Goal: Task Accomplishment & Management: Complete application form

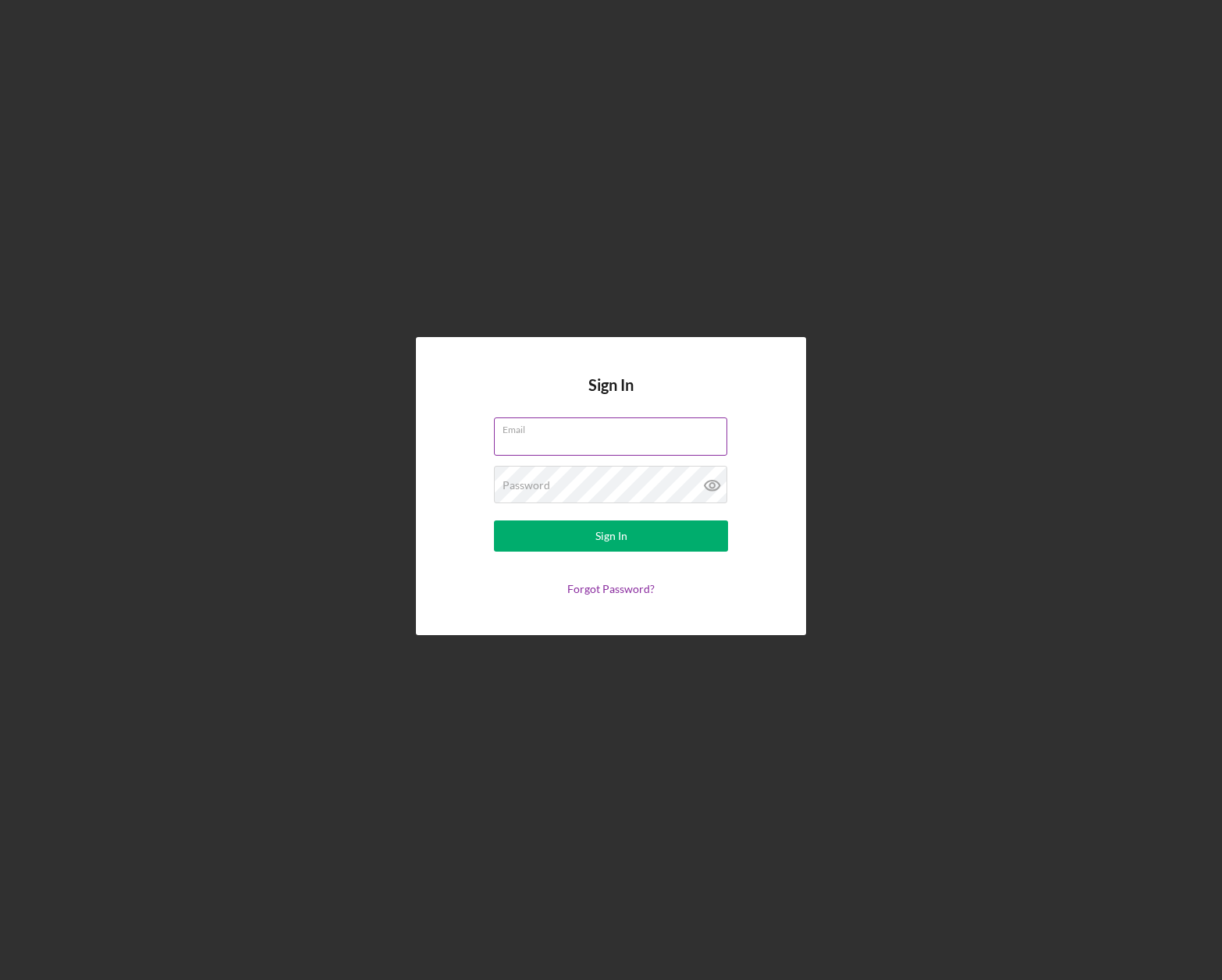
click at [604, 429] on div "Email" at bounding box center [611, 437] width 234 height 39
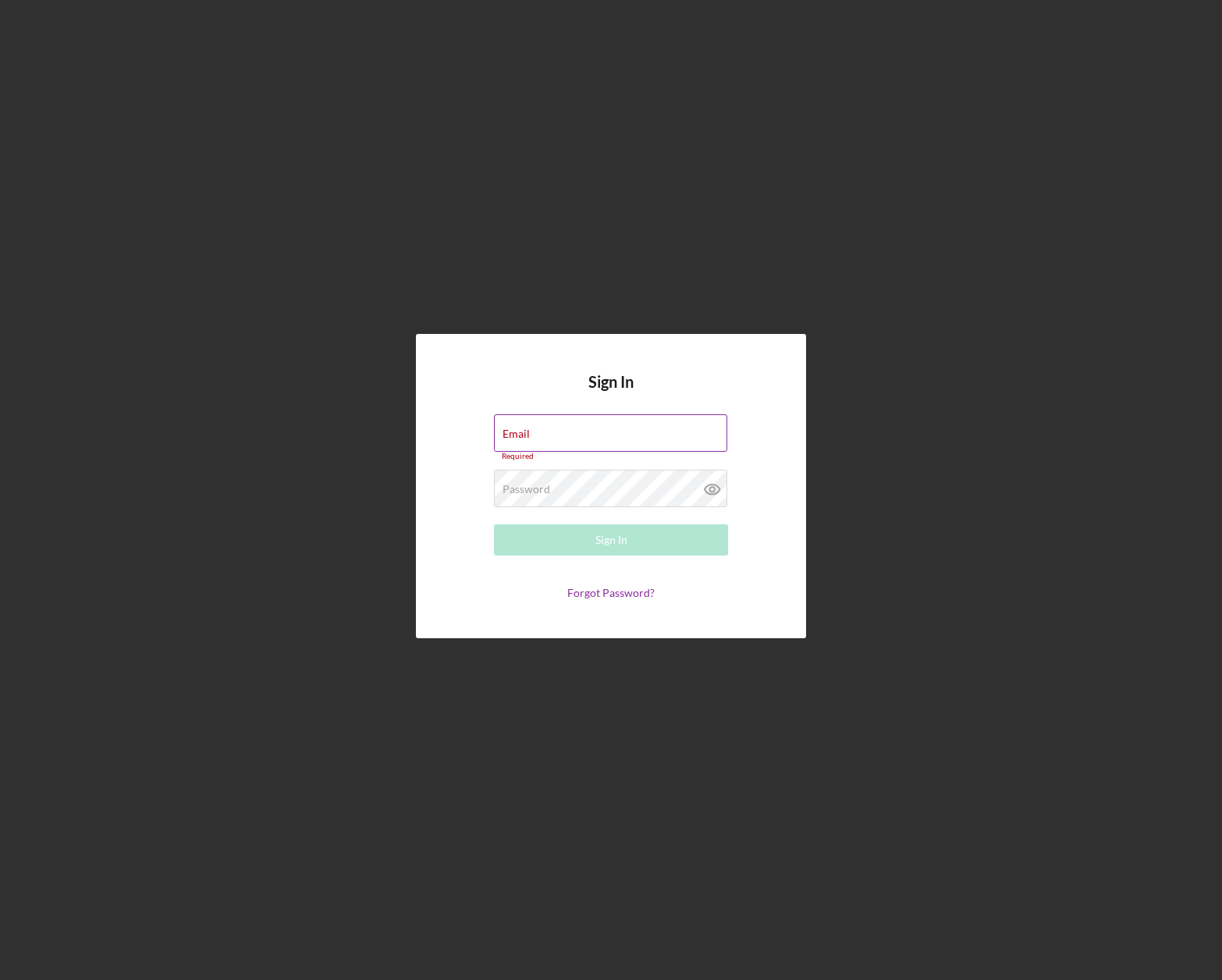
click at [604, 429] on div "Email Required" at bounding box center [611, 437] width 234 height 47
type input "[PERSON_NAME][EMAIL_ADDRESS][DOMAIN_NAME]"
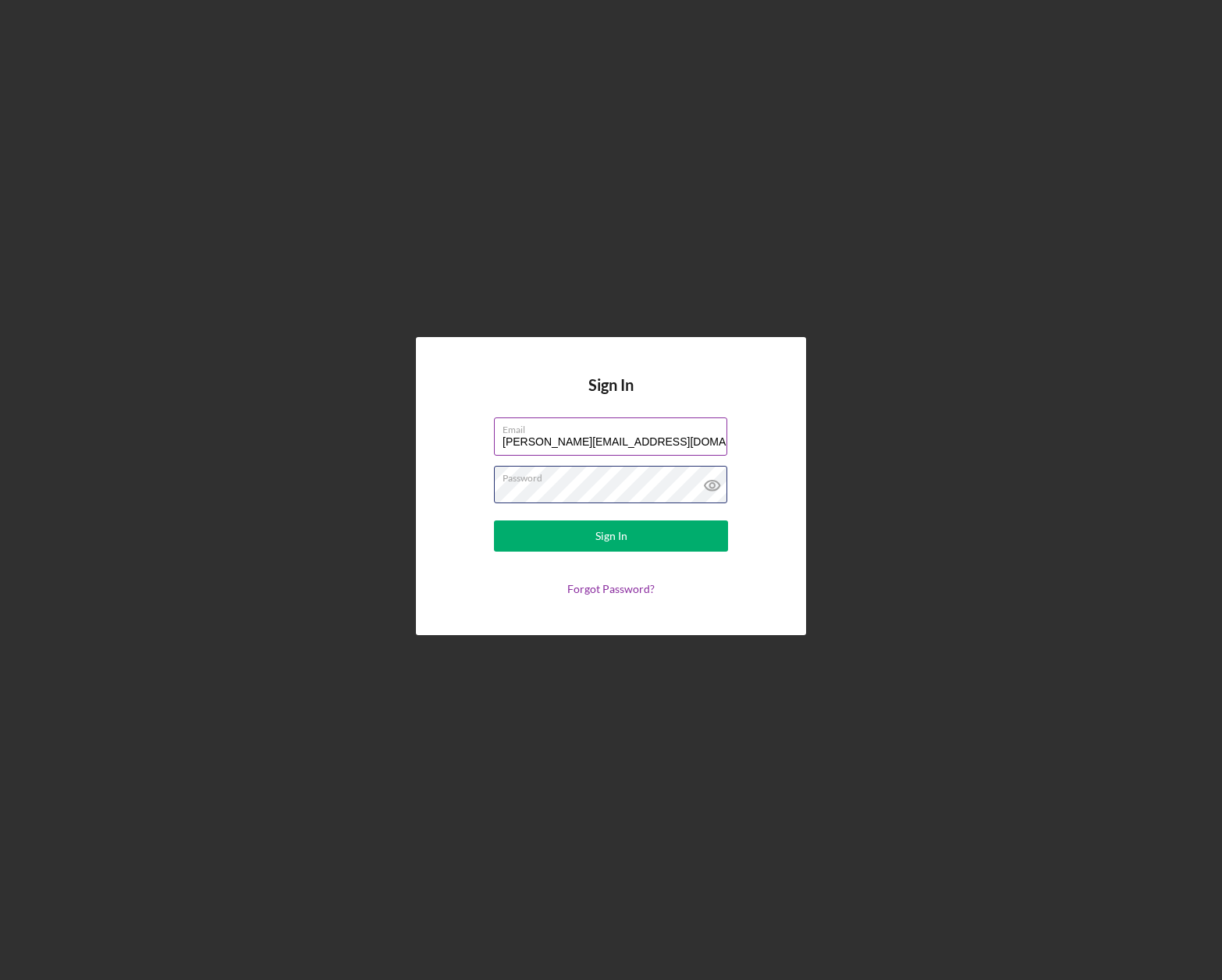
click at [494, 520] on button "Sign In" at bounding box center [611, 535] width 234 height 31
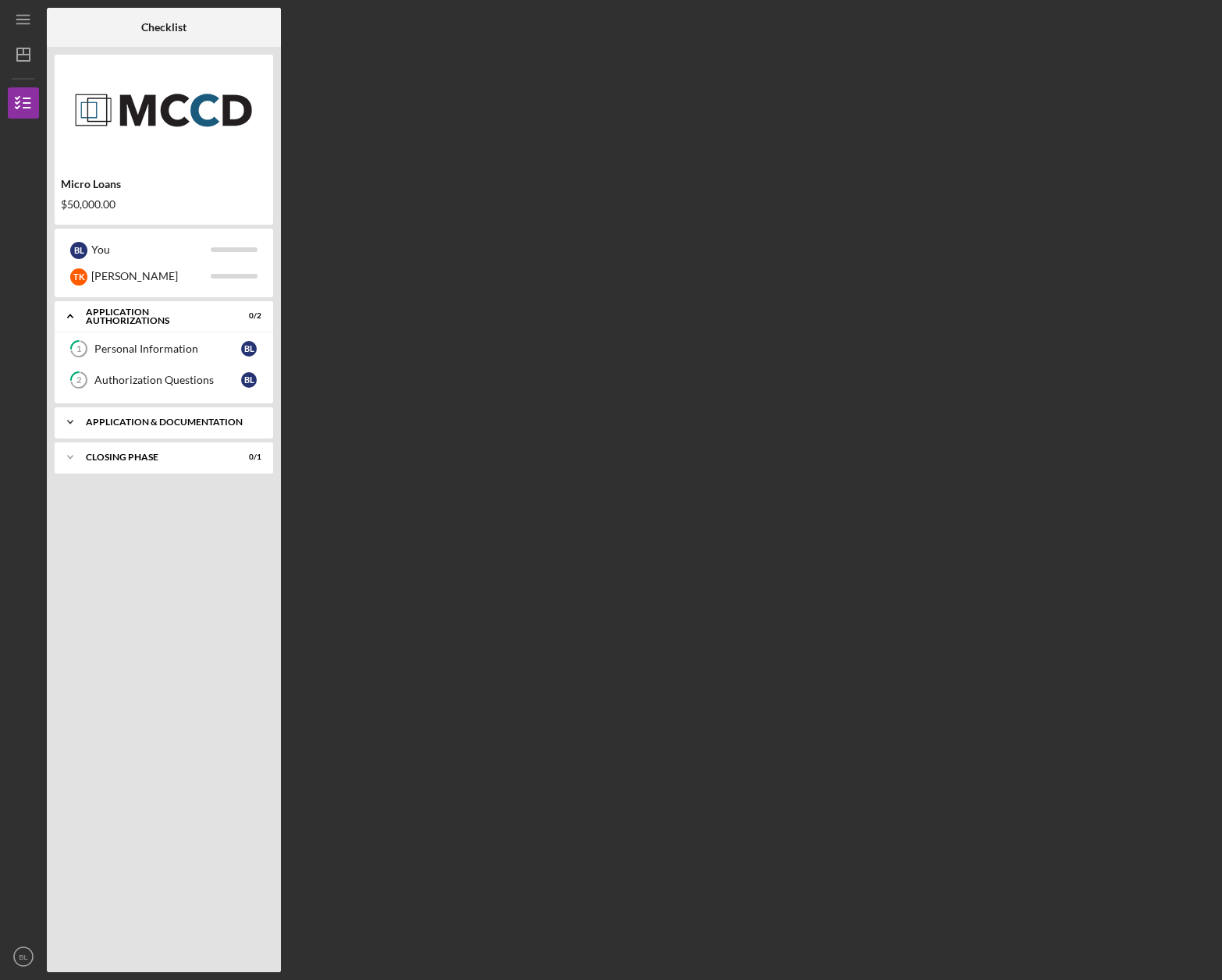
click at [168, 412] on div "Icon/Expander Application & Documentation 0 / 5" at bounding box center [163, 421] width 218 height 31
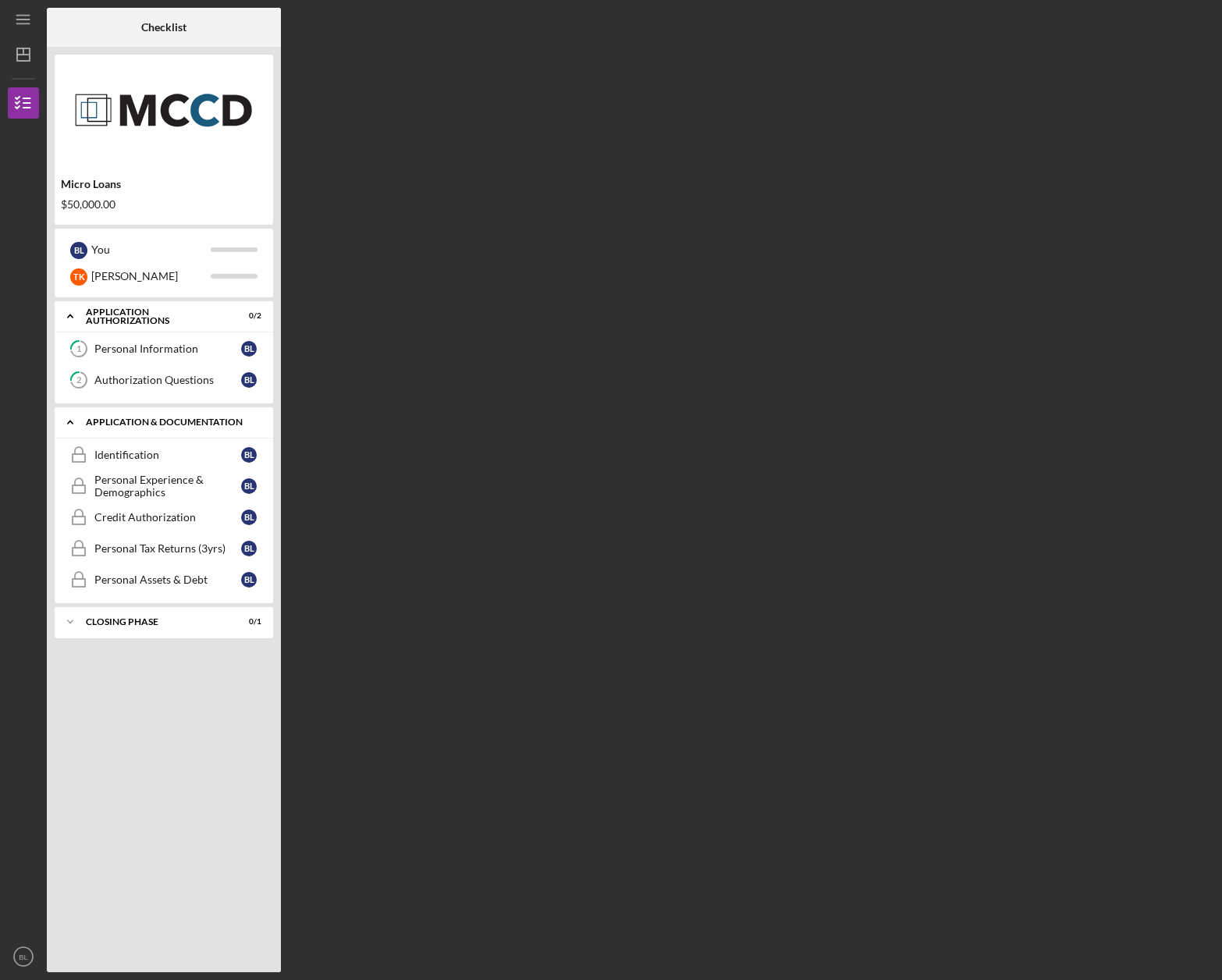
click at [167, 418] on div "Application & Documentation" at bounding box center [169, 421] width 168 height 10
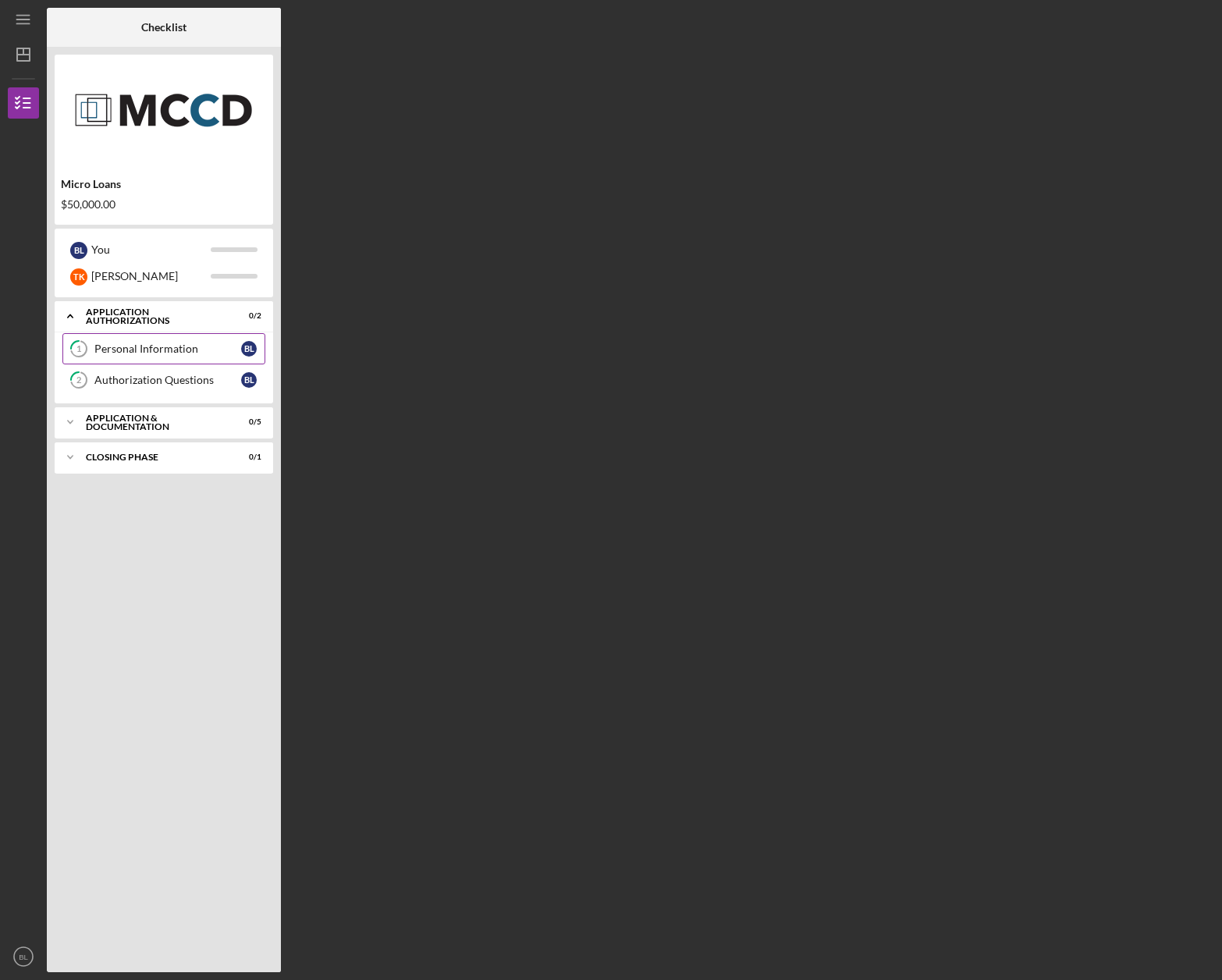
click at [139, 354] on div "Personal Information" at bounding box center [168, 348] width 147 height 12
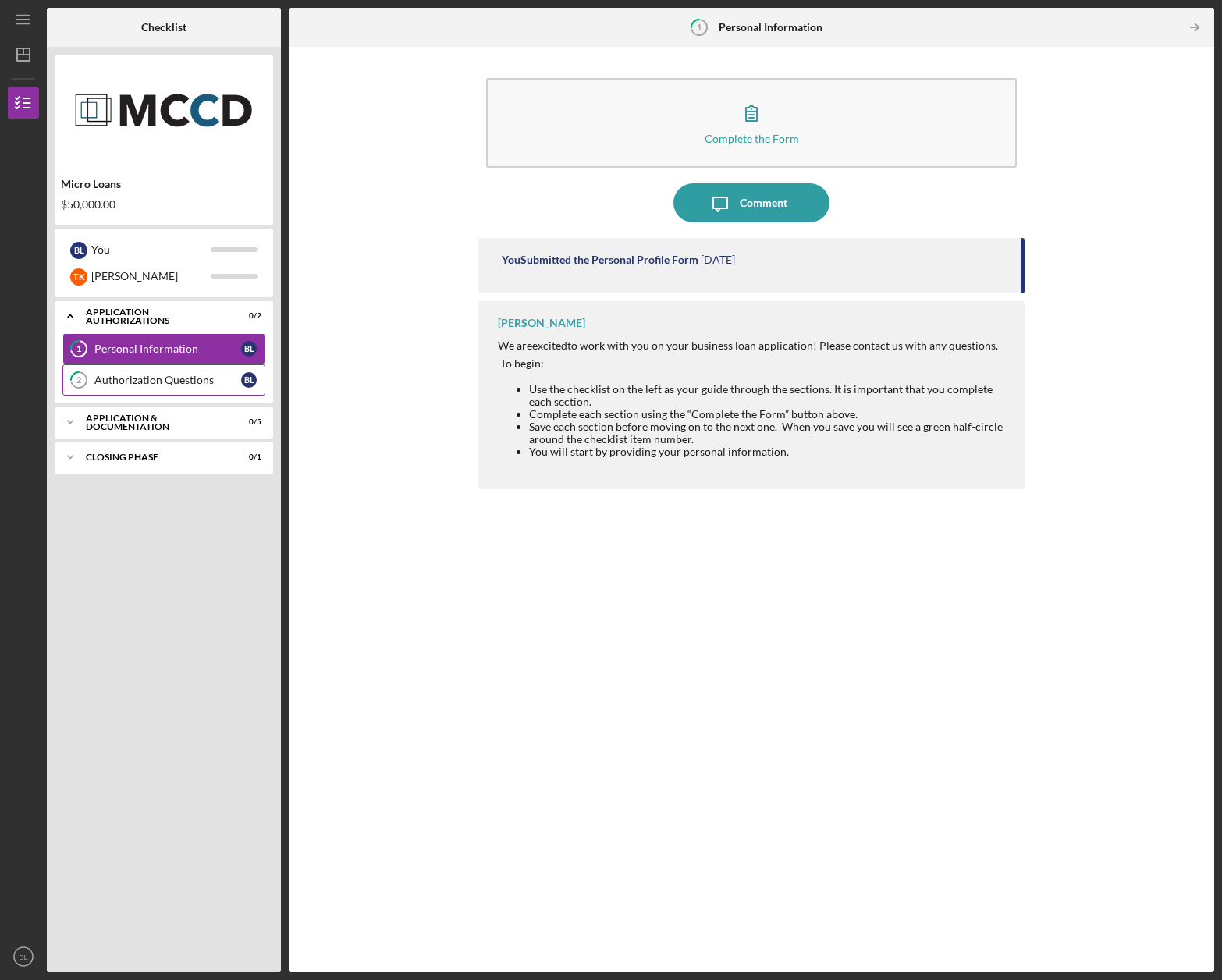
click at [140, 377] on div "Authorization Questions" at bounding box center [168, 380] width 147 height 12
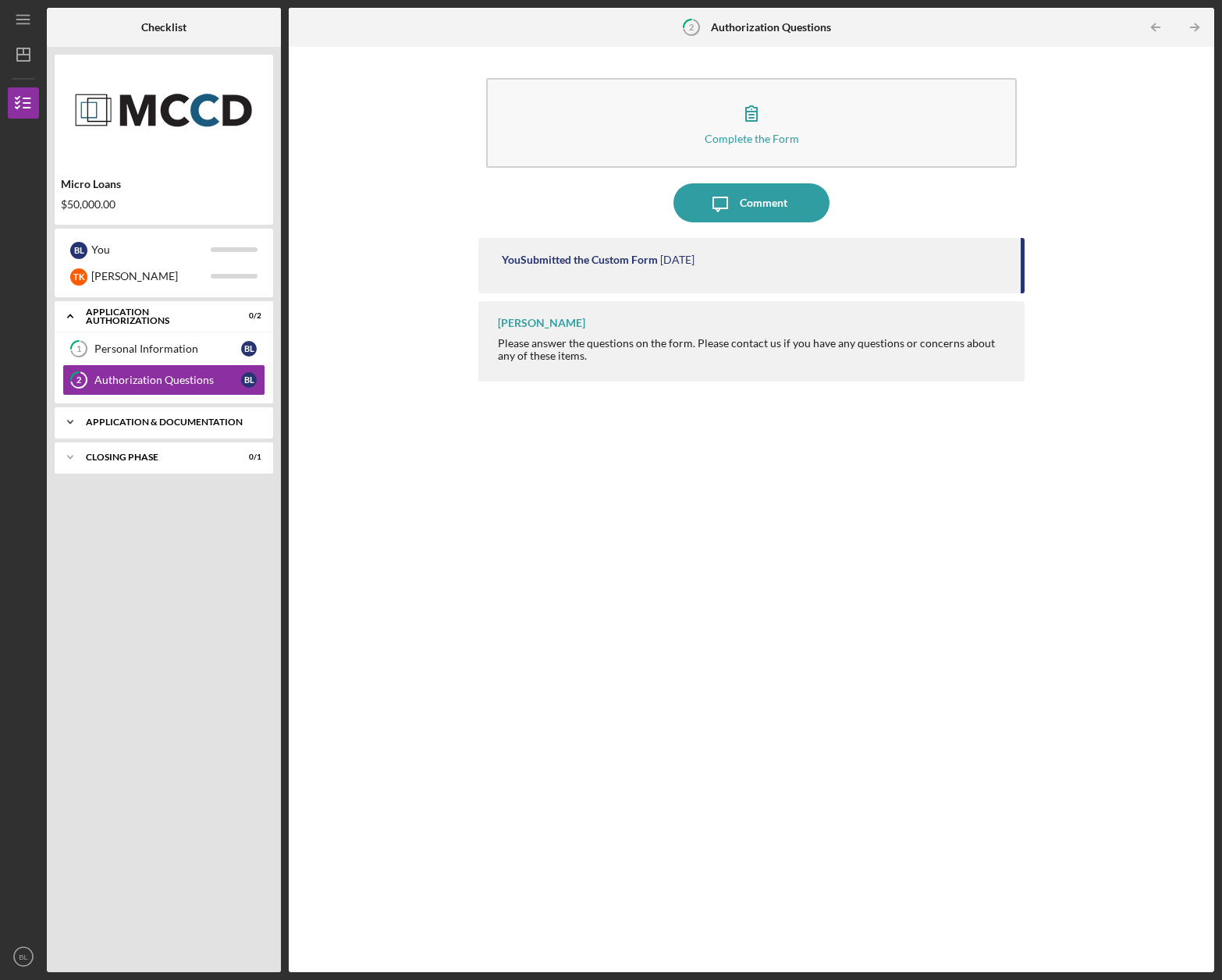
click at [139, 414] on div "Icon/Expander Application & Documentation 0 / 5" at bounding box center [163, 421] width 218 height 31
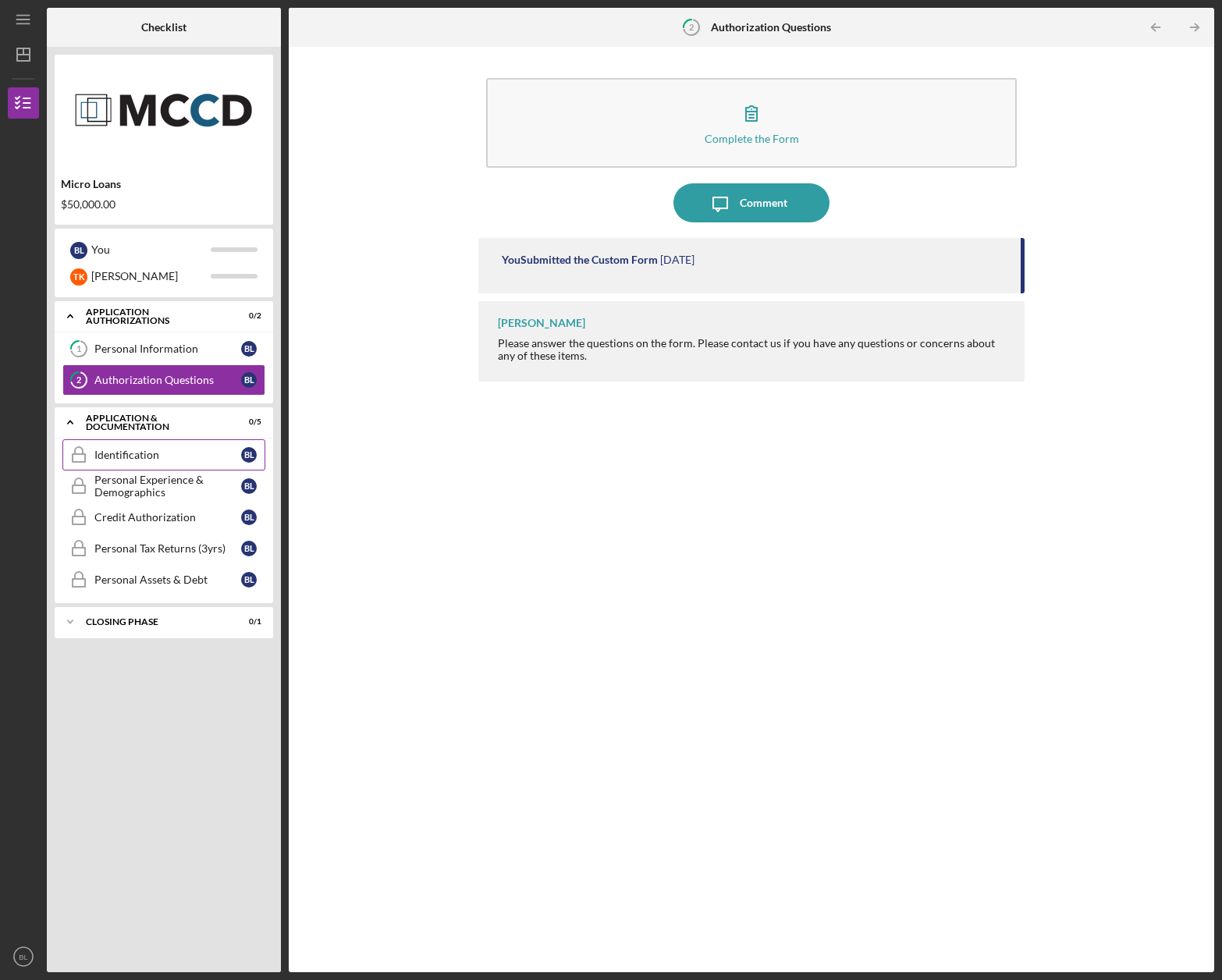
click at [166, 454] on div "Identification" at bounding box center [168, 454] width 147 height 12
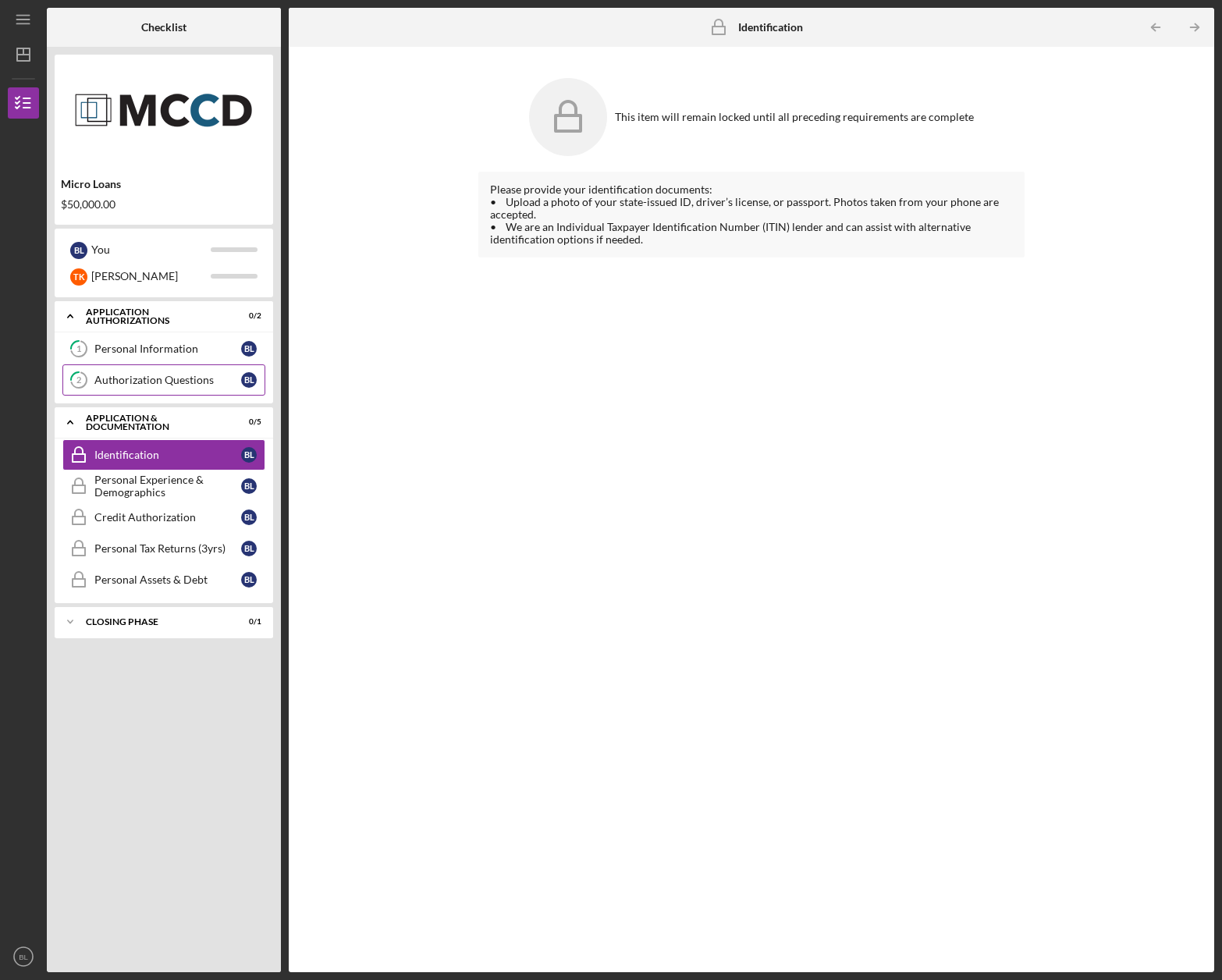
click at [145, 388] on link "2 Authorization Questions [PERSON_NAME]" at bounding box center [164, 380] width 203 height 31
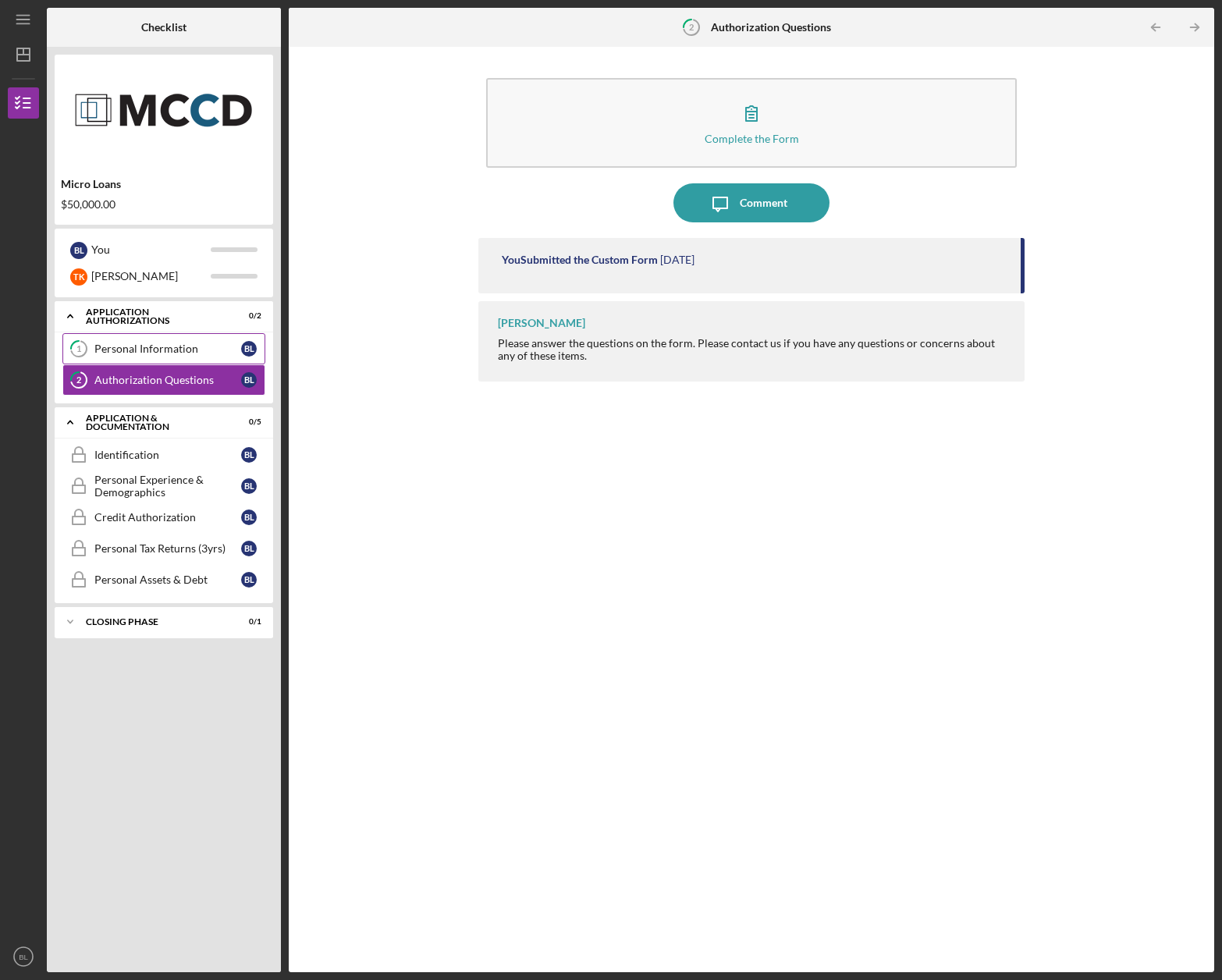
click at [163, 347] on div "Personal Information" at bounding box center [168, 348] width 147 height 12
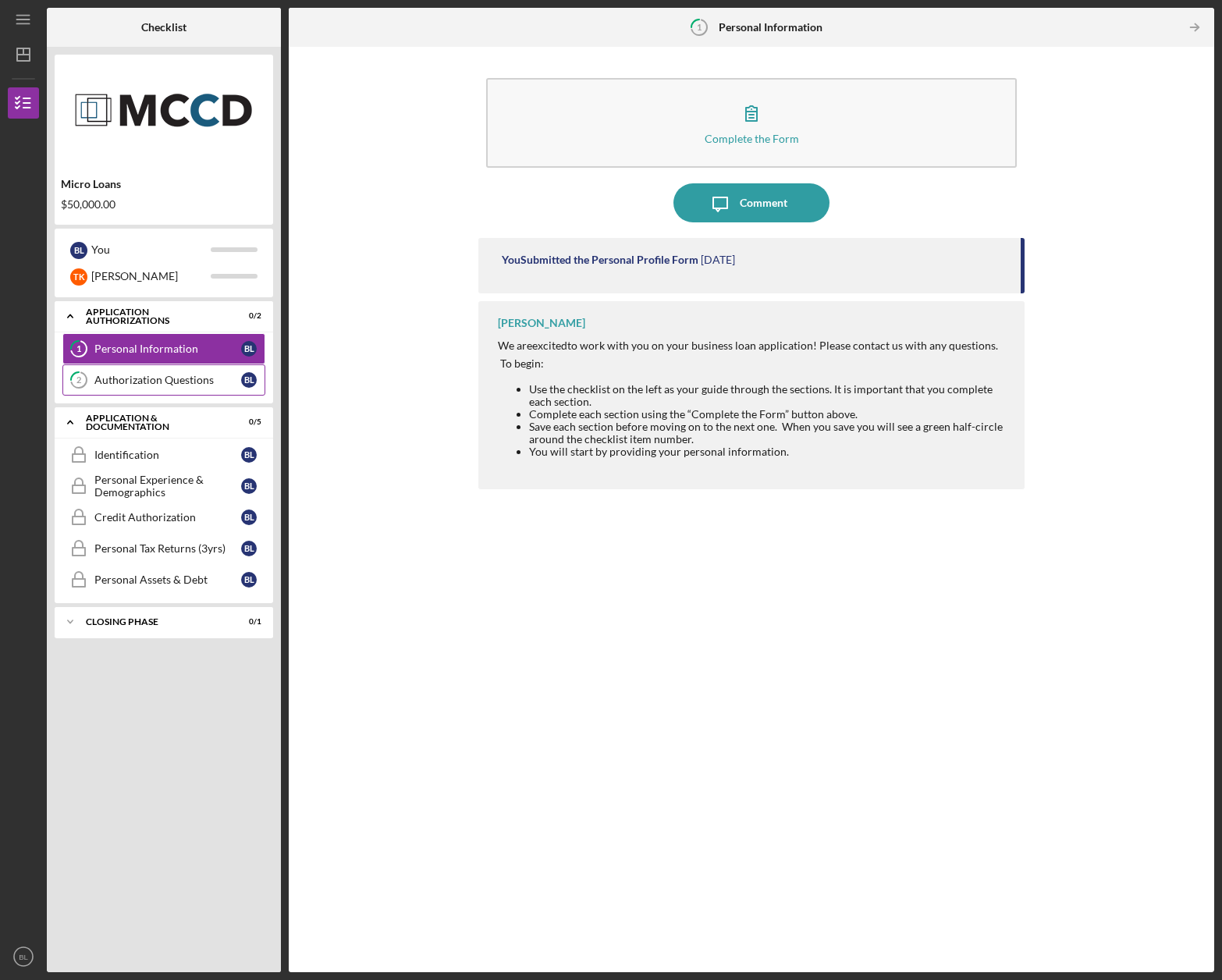
click at [150, 376] on div "Authorization Questions" at bounding box center [168, 380] width 147 height 12
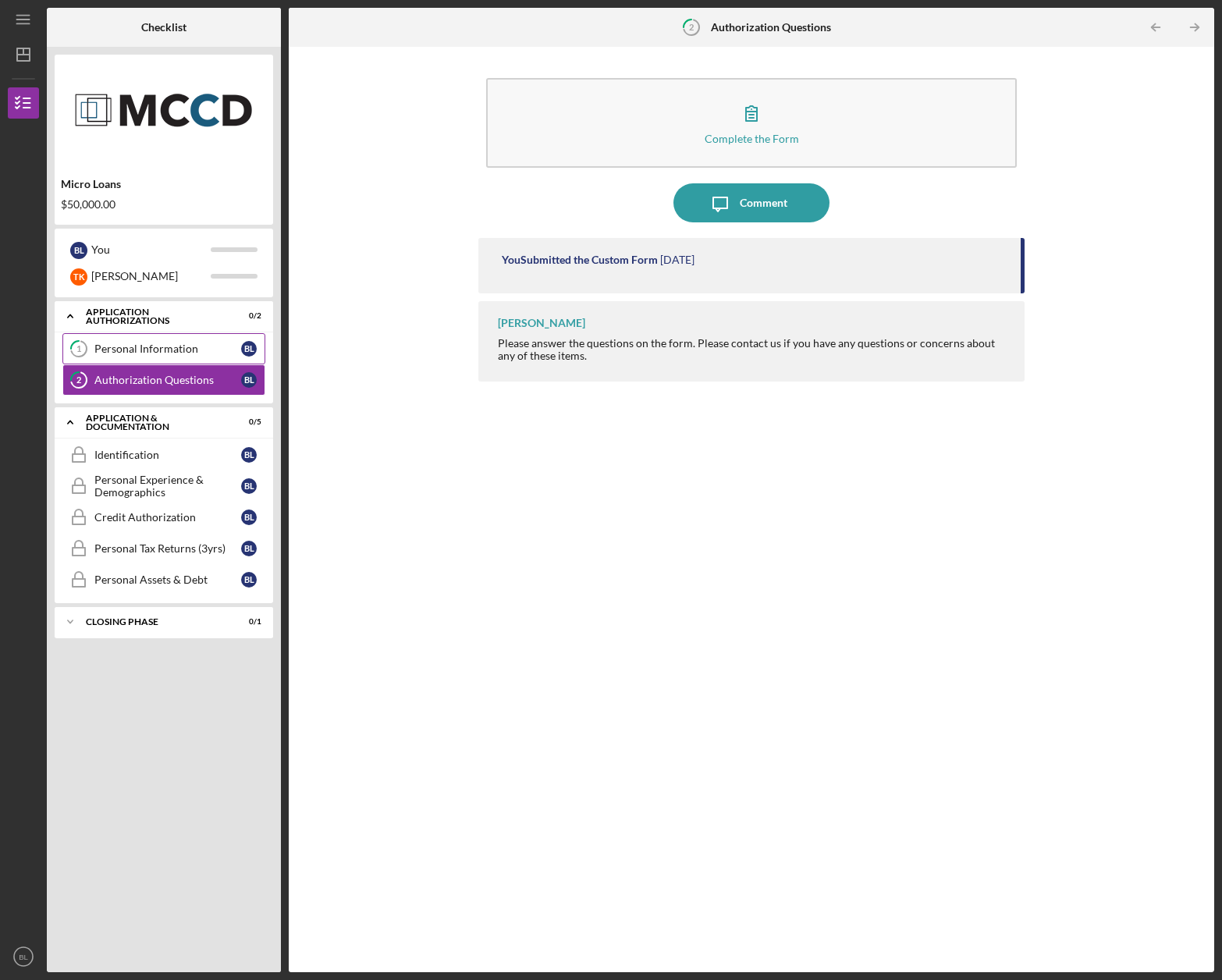
click at [159, 359] on link "1 Personal Information [PERSON_NAME]" at bounding box center [164, 348] width 203 height 31
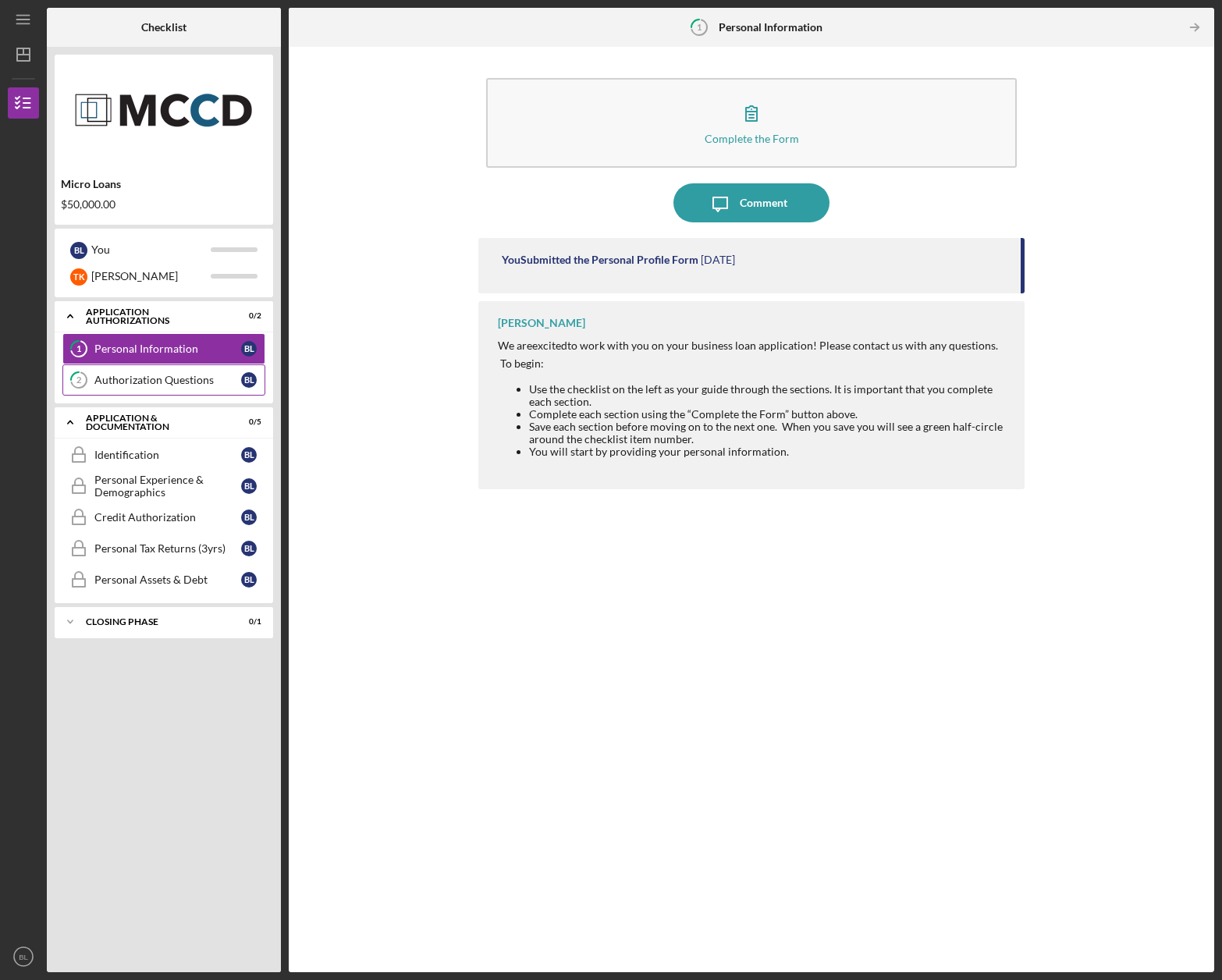
click at [148, 379] on div "Authorization Questions" at bounding box center [168, 380] width 147 height 12
